Goal: Find specific page/section: Find specific page/section

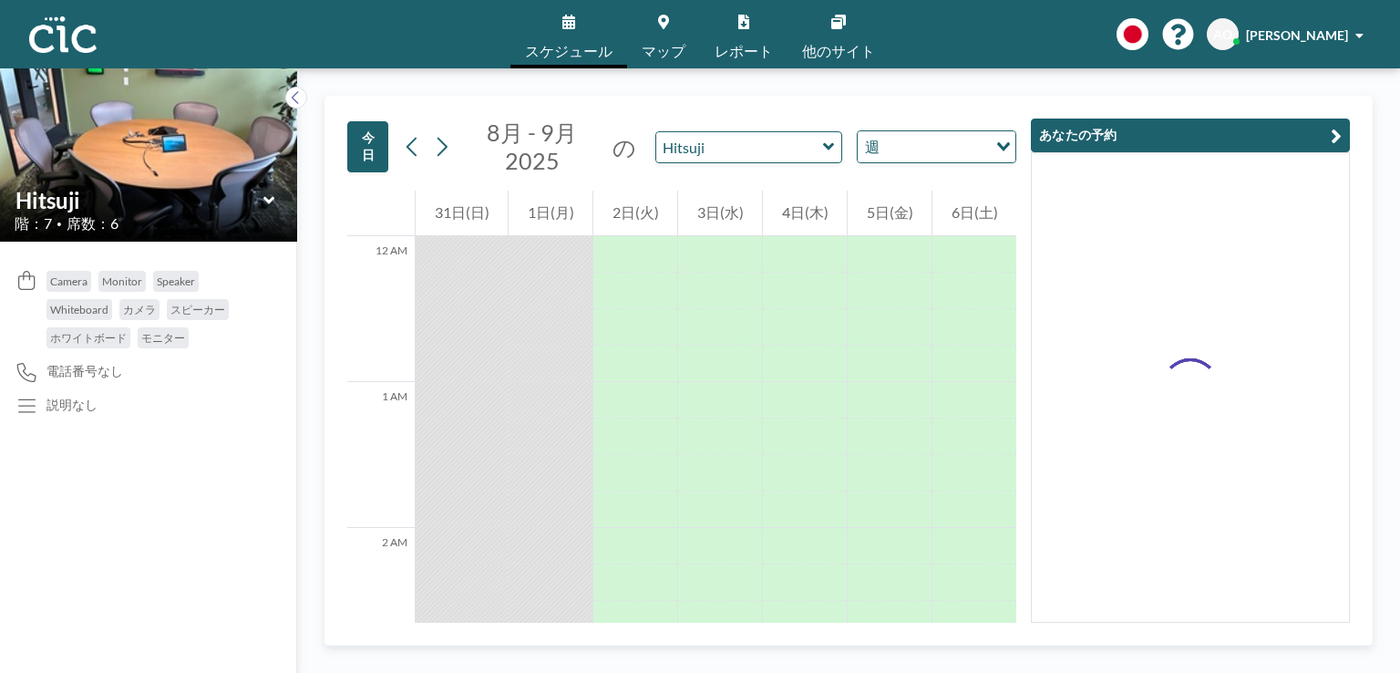
scroll to position [2479, 0]
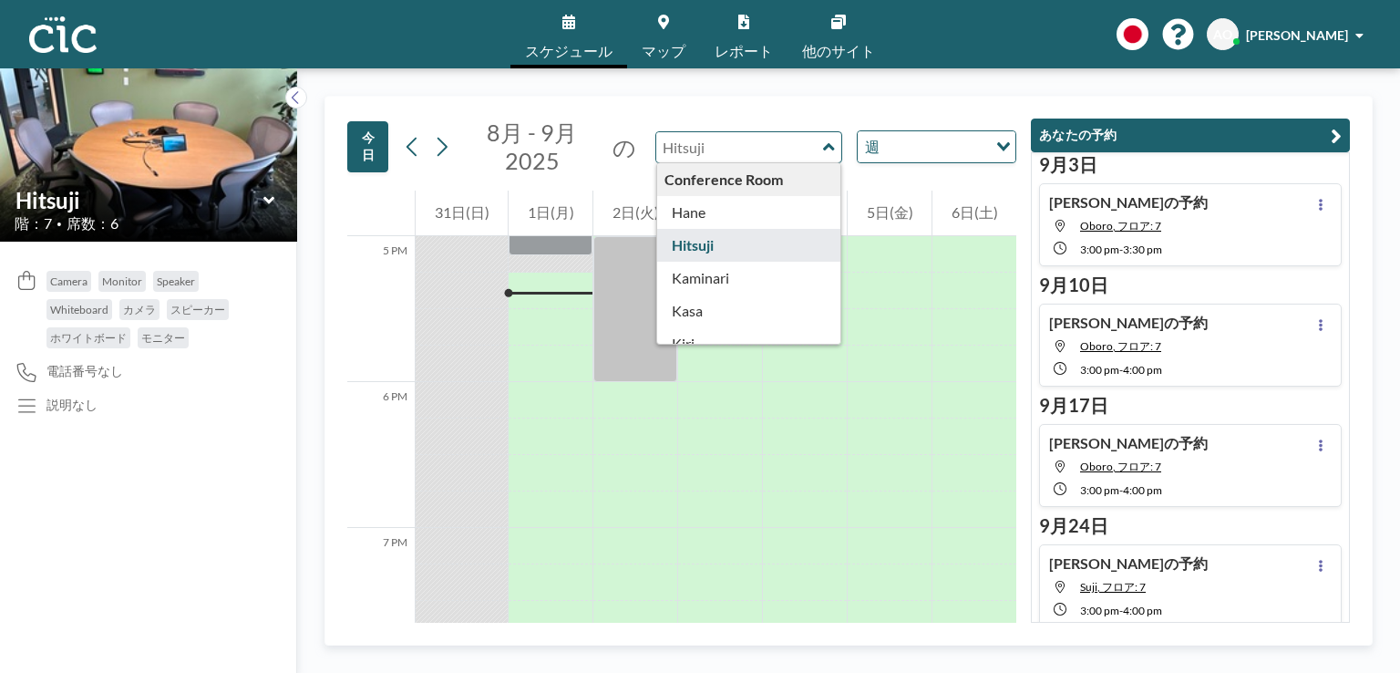
click at [731, 147] on input "text" at bounding box center [739, 147] width 167 height 30
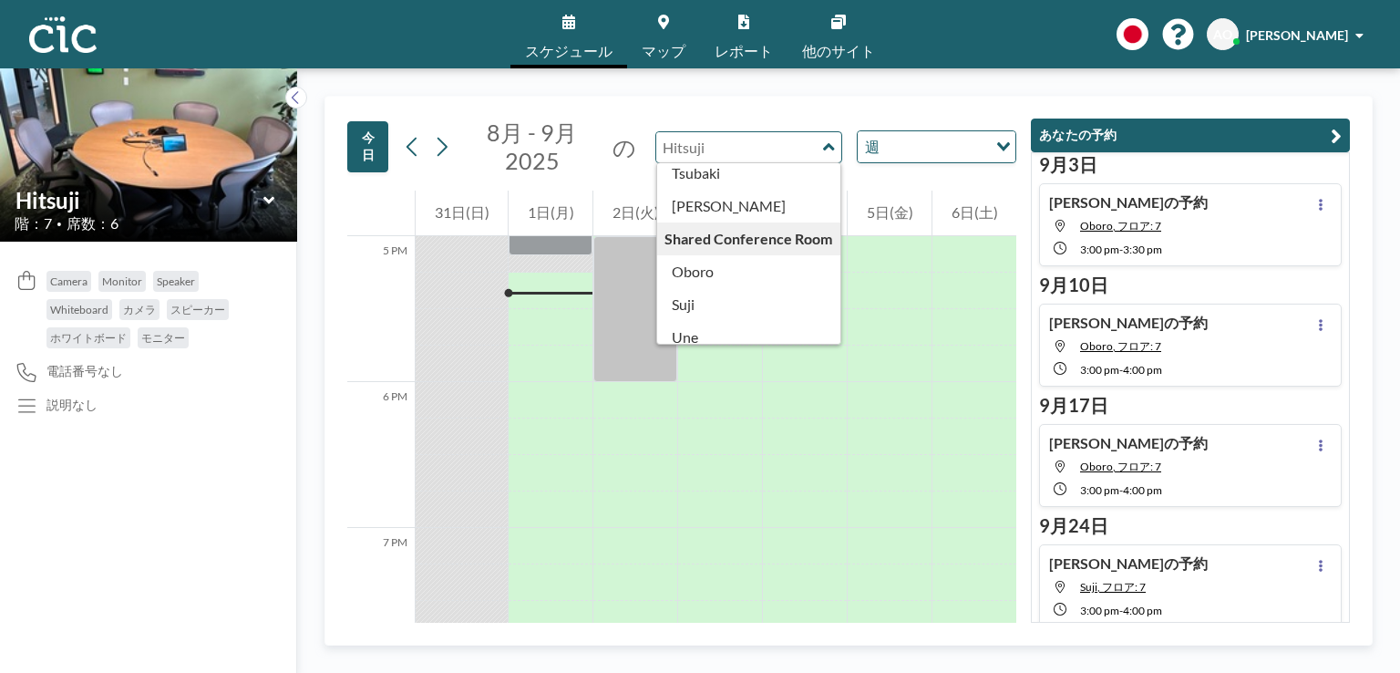
scroll to position [860, 0]
type input "Oboro"
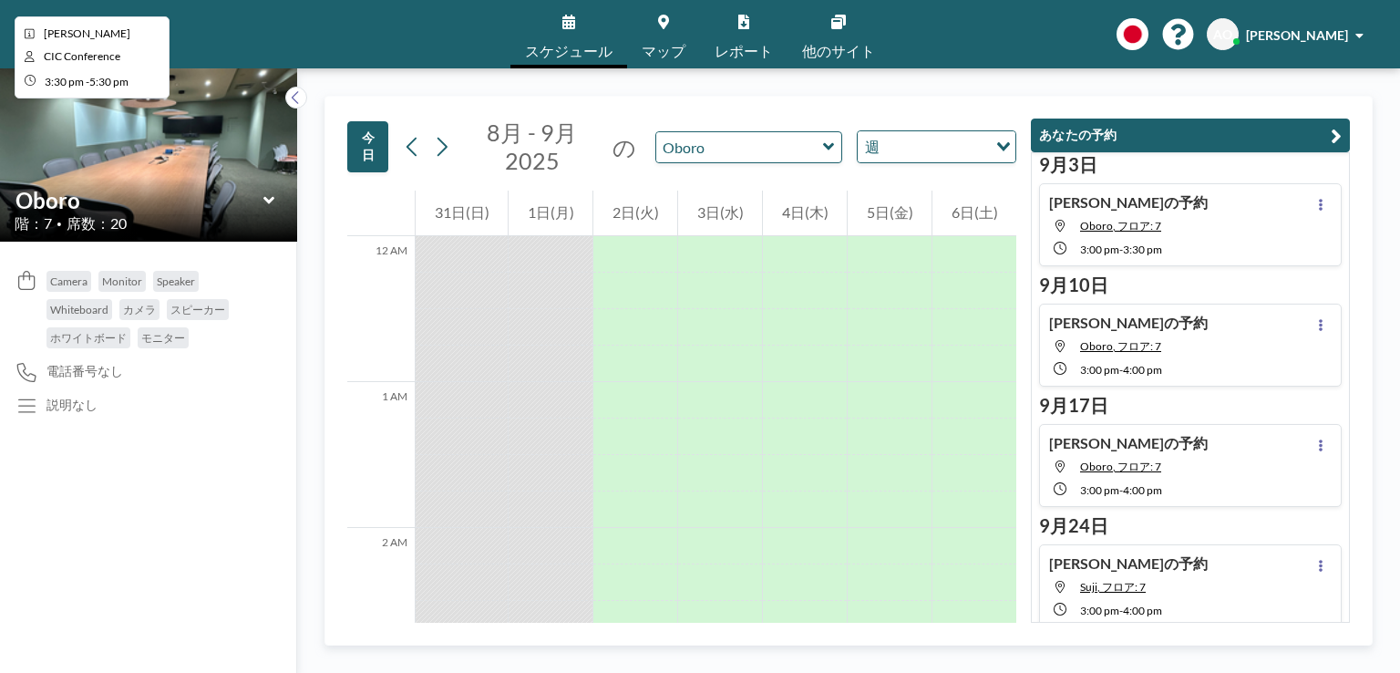
scroll to position [2479, 0]
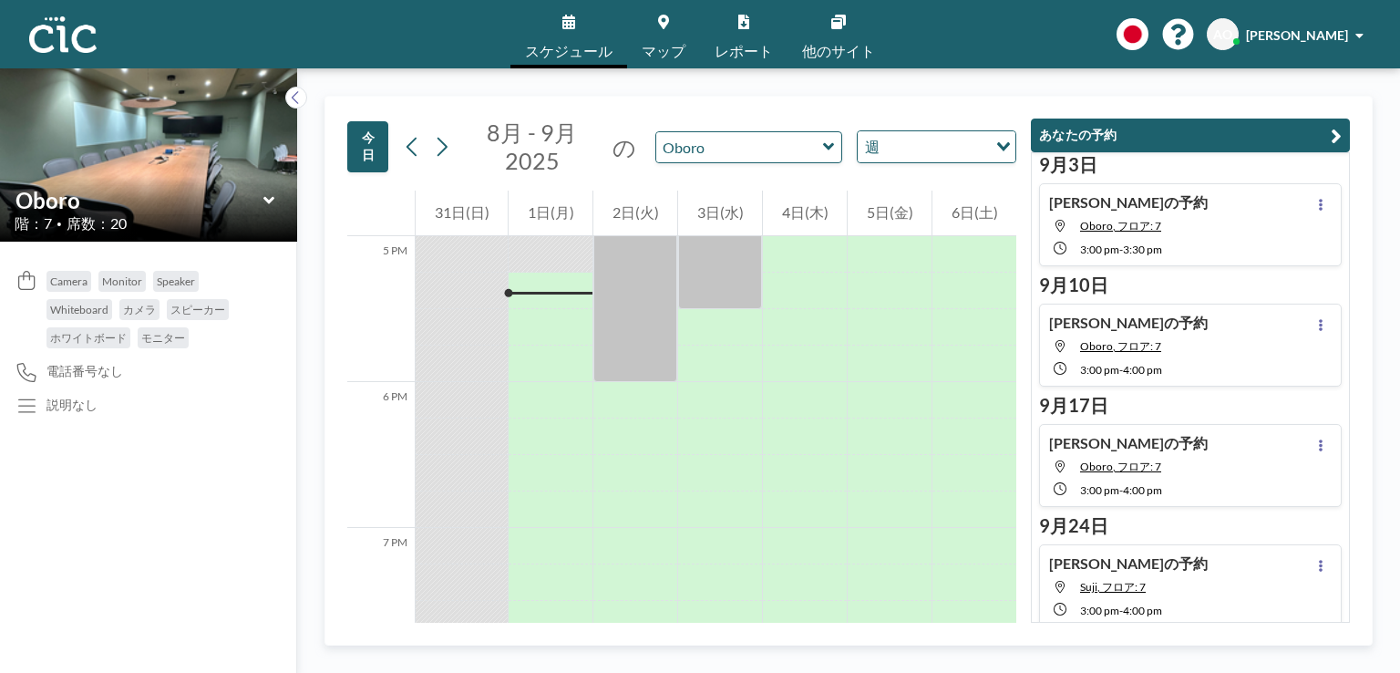
click at [269, 196] on icon at bounding box center [269, 200] width 12 height 18
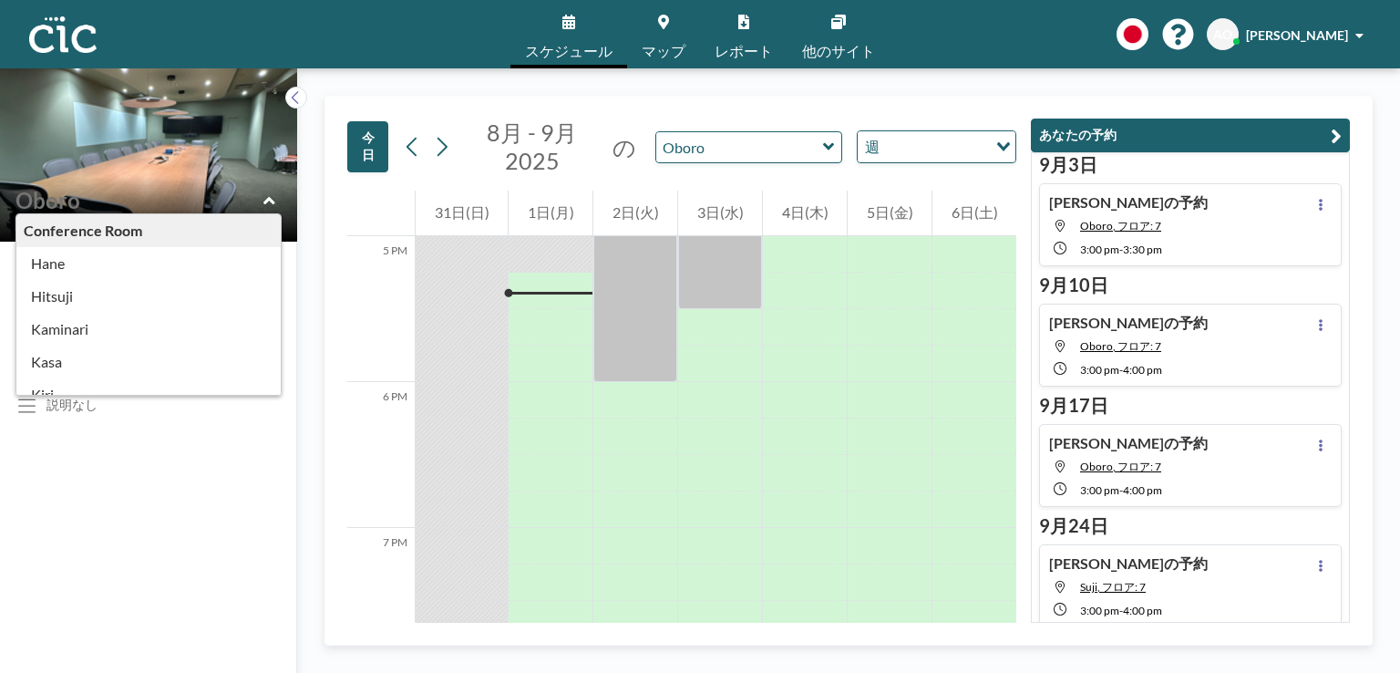
click at [269, 196] on icon at bounding box center [269, 200] width 12 height 18
type input "Oboro"
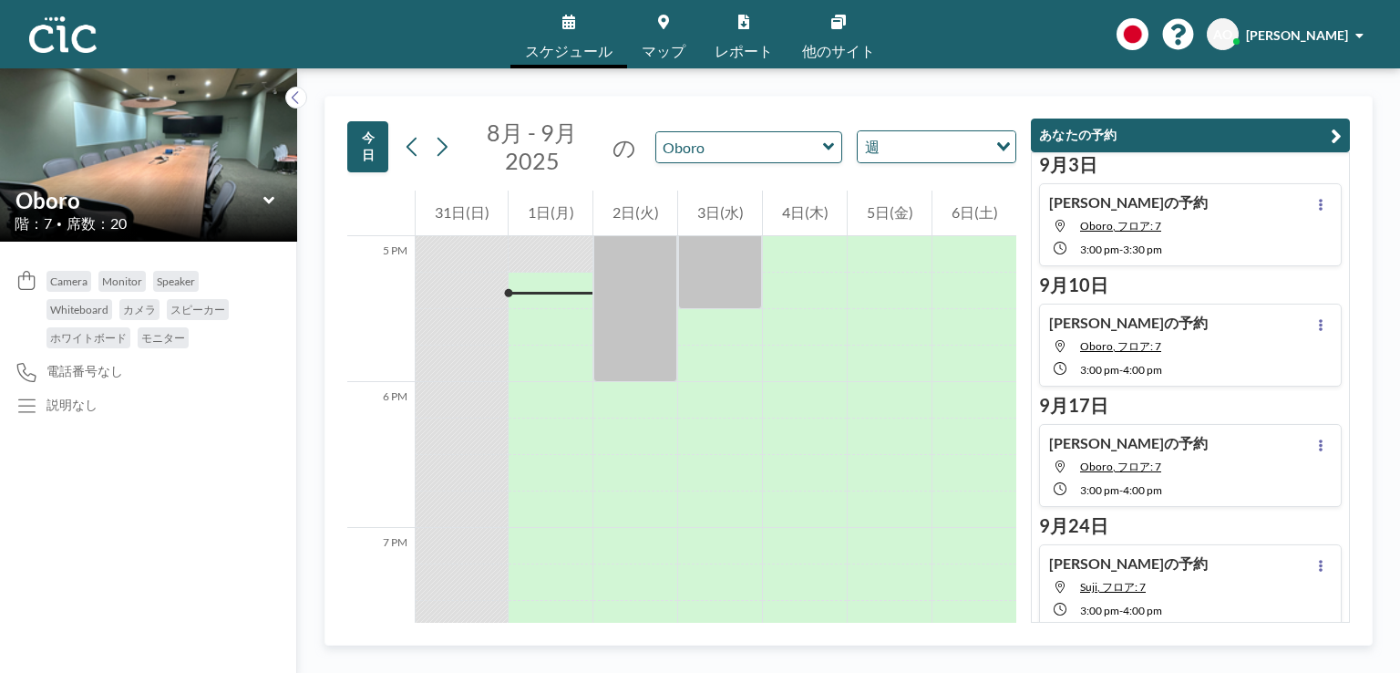
click at [237, 431] on div "Camera Monitor Speaker Whiteboard カメラ スピーカー ホワイトボード モニター 電話番号なし 説明なし" at bounding box center [148, 457] width 297 height 431
click at [181, 185] on div "Oboro 階：7 • 席数：20" at bounding box center [148, 209] width 297 height 65
click at [44, 401] on div "説明なし" at bounding box center [149, 405] width 268 height 19
click at [91, 376] on span "電話番号なし" at bounding box center [84, 371] width 77 height 16
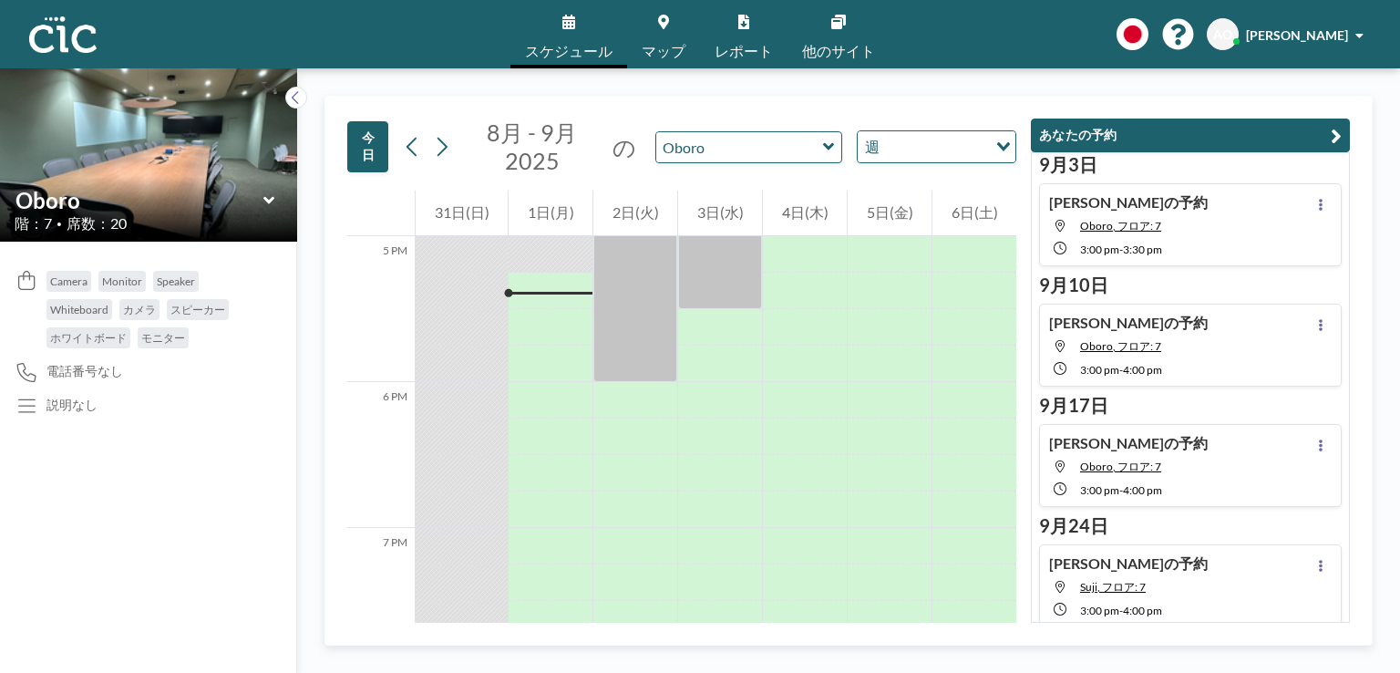
click at [206, 344] on div "Camera Monitor Speaker Whiteboard カメラ スピーカー ホワイトボード モニター" at bounding box center [153, 313] width 214 height 85
click at [209, 150] on img at bounding box center [148, 155] width 297 height 396
click at [170, 556] on div "Camera Monitor Speaker Whiteboard カメラ スピーカー ホワイトボード モニター 電話番号なし 説明なし" at bounding box center [148, 457] width 297 height 431
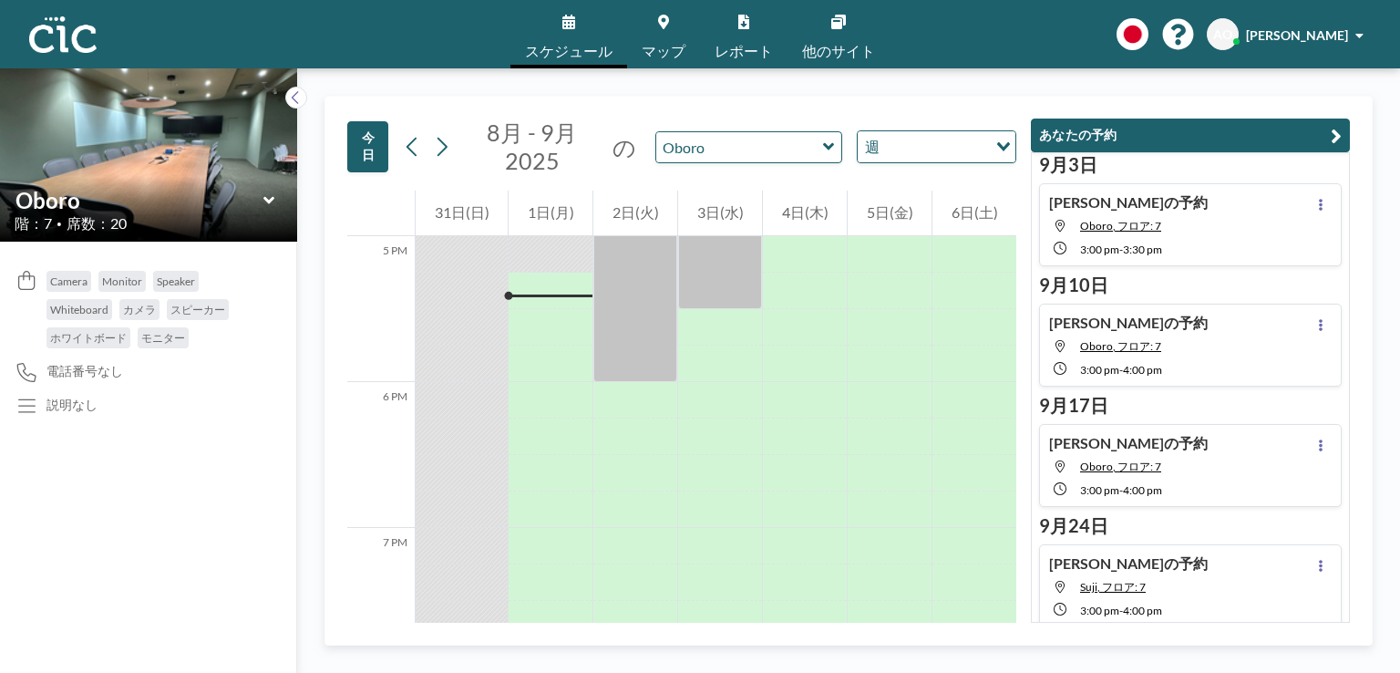
drag, startPoint x: 216, startPoint y: 340, endPoint x: 50, endPoint y: 278, distance: 177.1
click at [50, 278] on div "Camera Monitor Speaker Whiteboard カメラ スピーカー ホワイトボード モニター" at bounding box center [153, 313] width 214 height 85
click at [80, 588] on div "Camera Monitor Speaker Whiteboard カメラ スピーカー ホワイトボード モニター 電話番号なし 説明なし" at bounding box center [148, 457] width 297 height 431
